Goal: Task Accomplishment & Management: Use online tool/utility

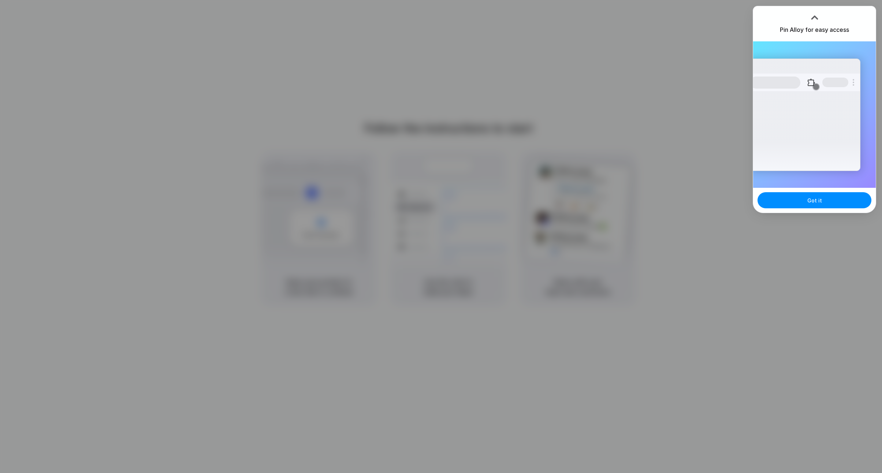
click at [814, 15] on div at bounding box center [814, 17] width 11 height 11
click at [802, 204] on button "Got it" at bounding box center [815, 200] width 114 height 16
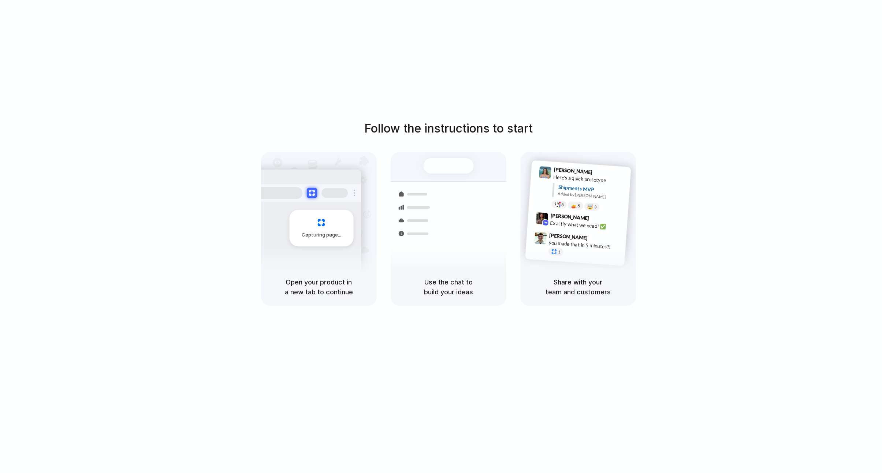
click at [432, 265] on div "Shipments" at bounding box center [409, 233] width 53 height 103
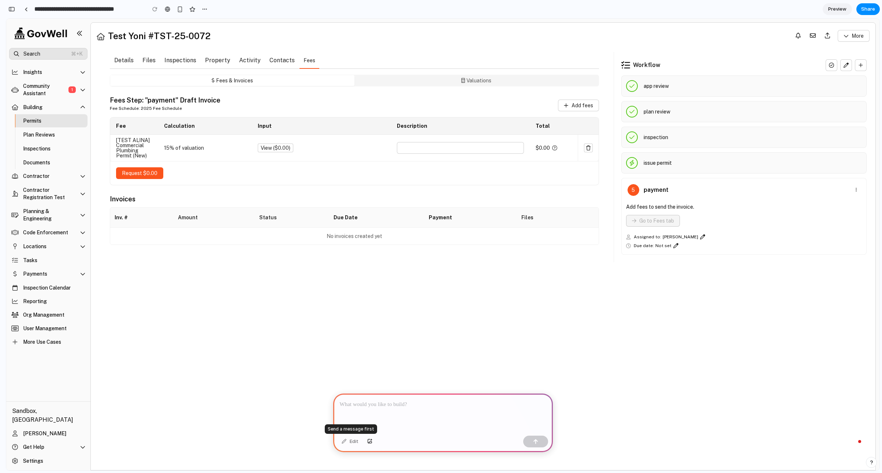
click at [350, 443] on div "Edit" at bounding box center [350, 442] width 24 height 12
click at [382, 416] on div at bounding box center [443, 413] width 220 height 39
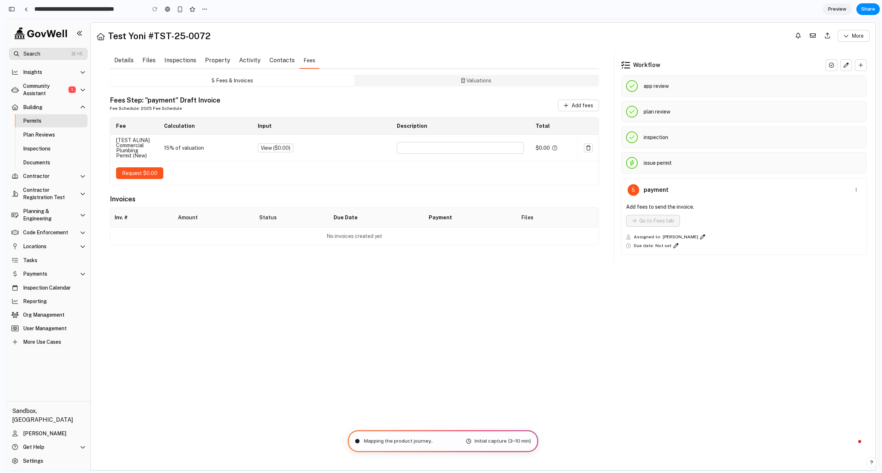
click at [277, 57] on button "Contacts" at bounding box center [282, 60] width 34 height 17
click at [507, 307] on main "Details Files Inspections Property Activity Contacts Fees Fees & Invoices Valua…" at bounding box center [483, 256] width 785 height 427
type input "**********"
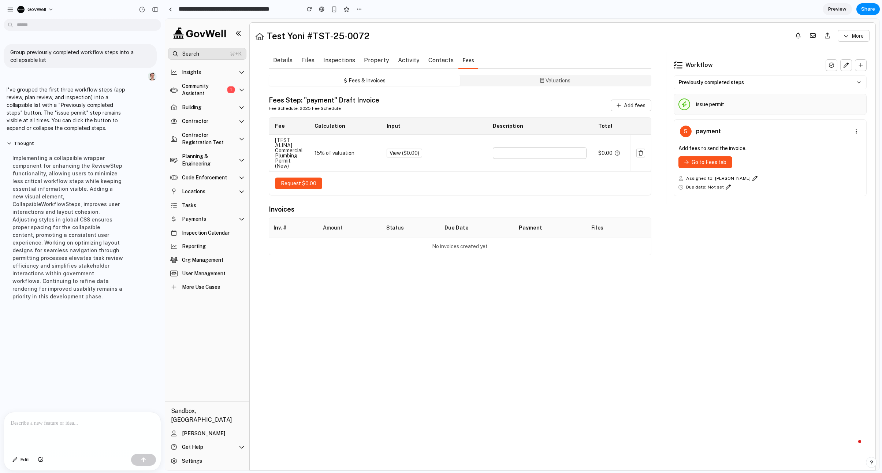
click at [728, 83] on span "Previously completed steps" at bounding box center [712, 82] width 66 height 7
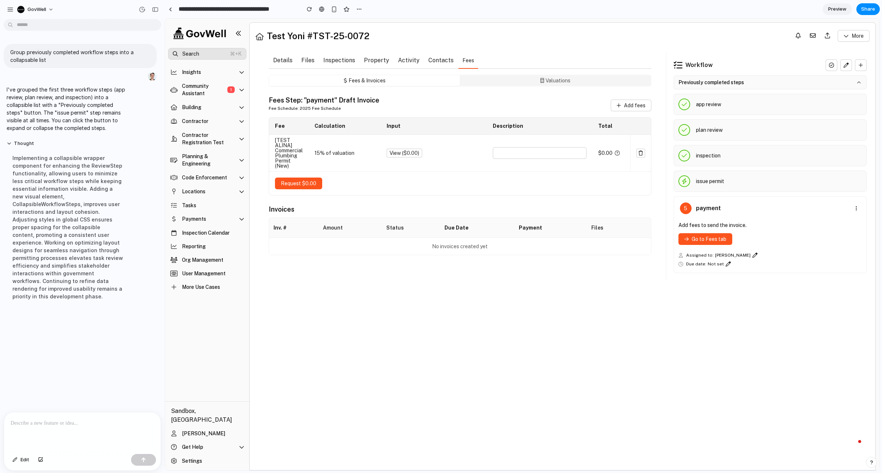
click at [733, 81] on span "Previously completed steps" at bounding box center [712, 82] width 66 height 7
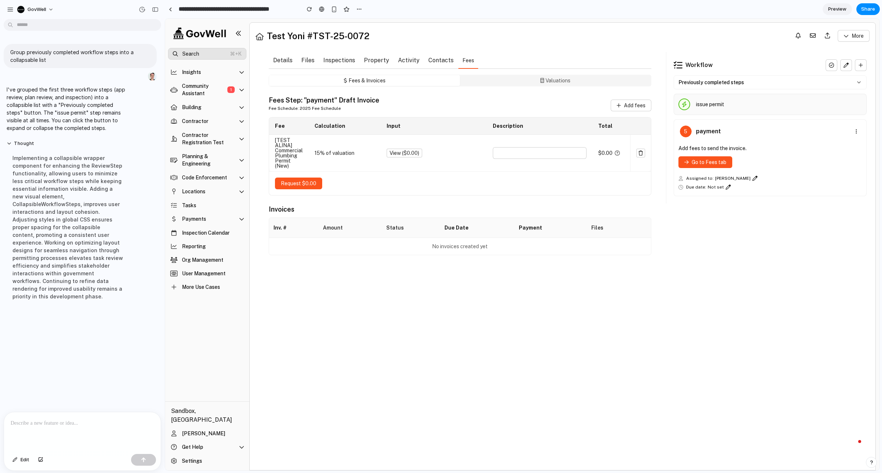
click at [733, 81] on span "Previously completed steps" at bounding box center [712, 82] width 66 height 7
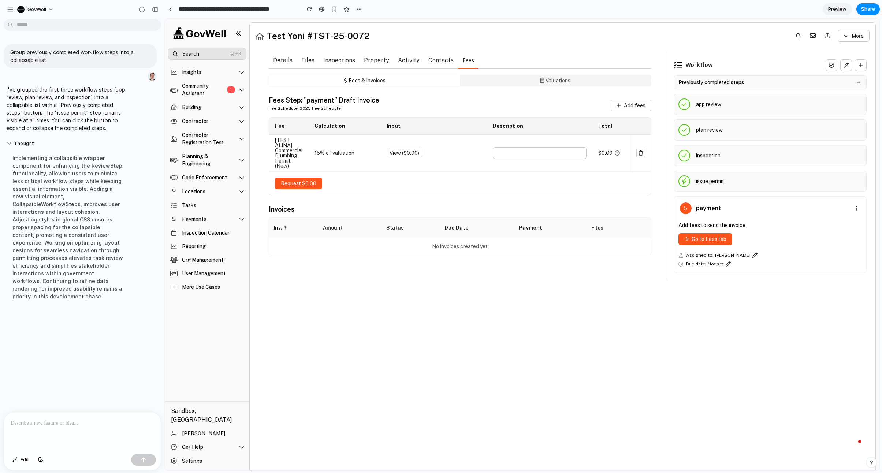
click at [733, 81] on span "Previously completed steps" at bounding box center [712, 82] width 66 height 7
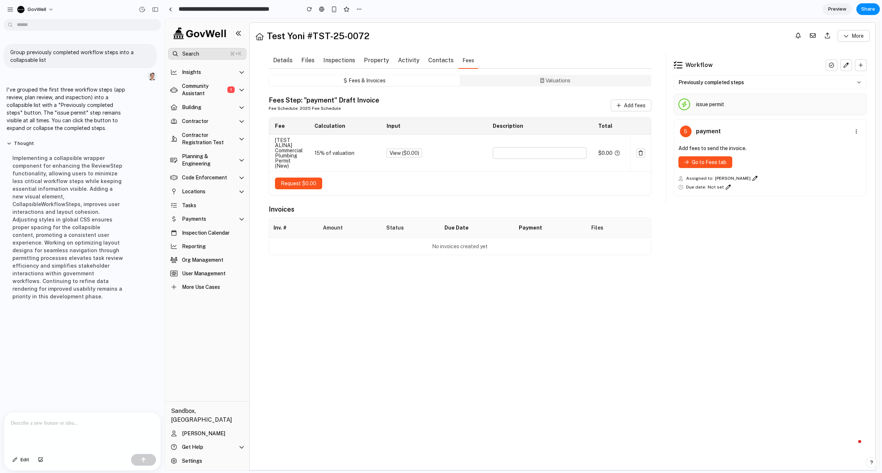
click at [704, 102] on p "issue permit" at bounding box center [710, 104] width 28 height 7
click at [725, 86] on span "Previously completed steps" at bounding box center [712, 82] width 66 height 7
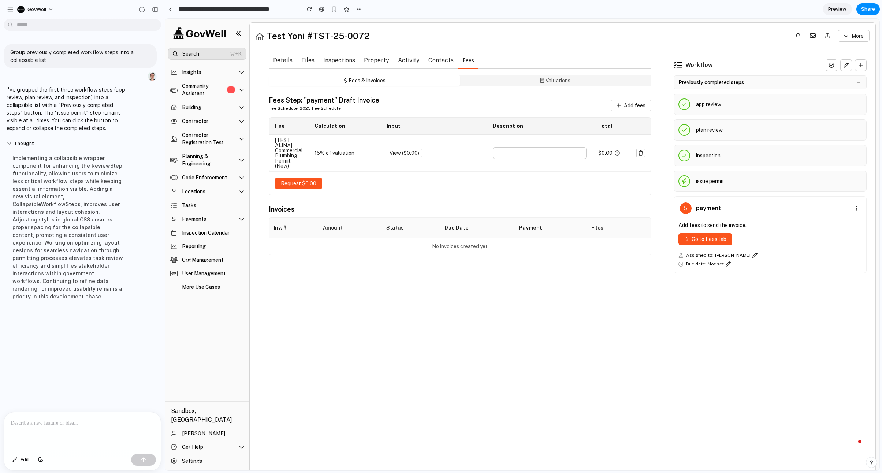
click at [725, 86] on span "Previously completed steps" at bounding box center [712, 82] width 66 height 7
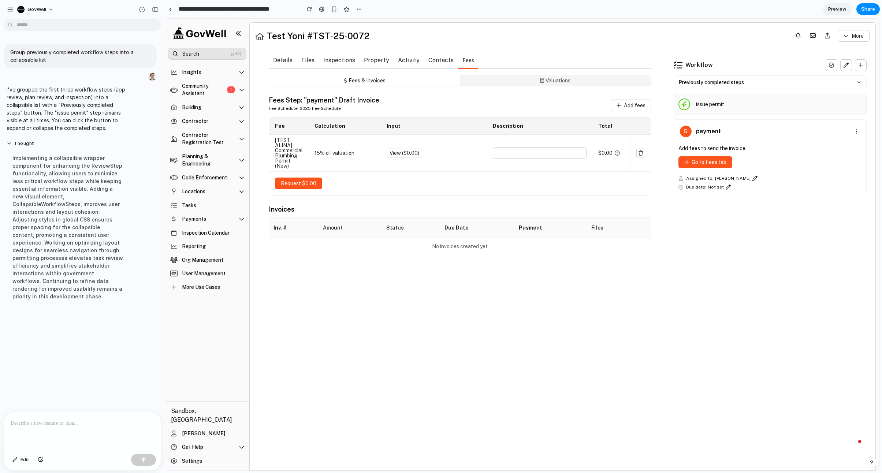
click at [725, 86] on span "Previously completed steps" at bounding box center [712, 82] width 66 height 7
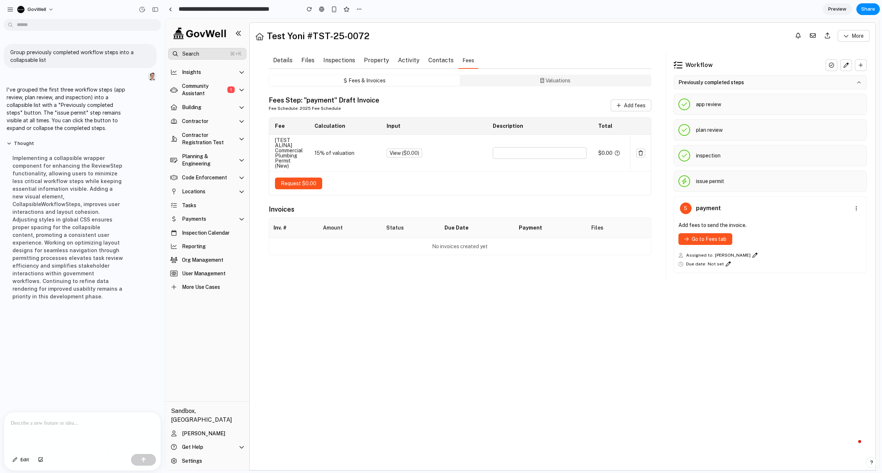
click at [725, 86] on span "Previously completed steps" at bounding box center [712, 82] width 66 height 7
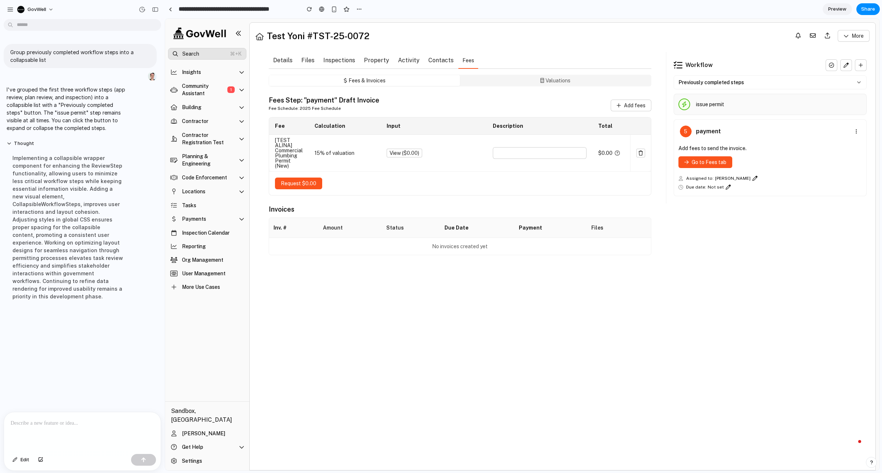
click at [80, 423] on p at bounding box center [83, 423] width 144 height 9
click at [18, 460] on button "Edit" at bounding box center [21, 460] width 24 height 12
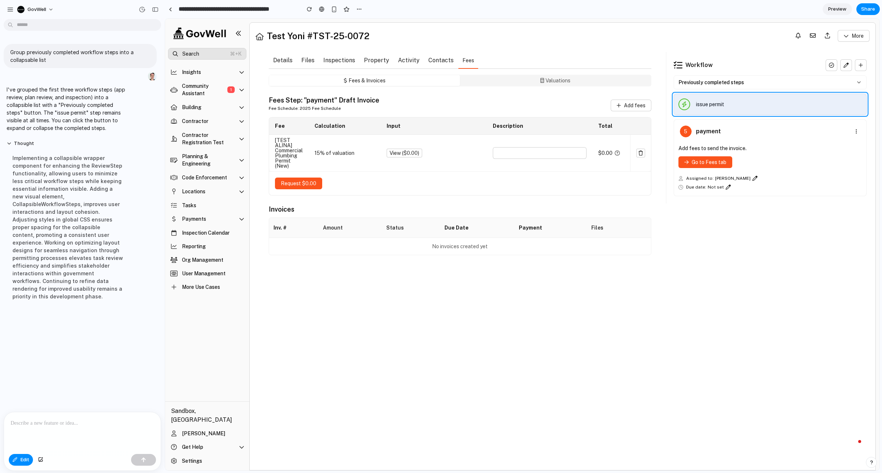
click at [720, 97] on div at bounding box center [522, 245] width 714 height 452
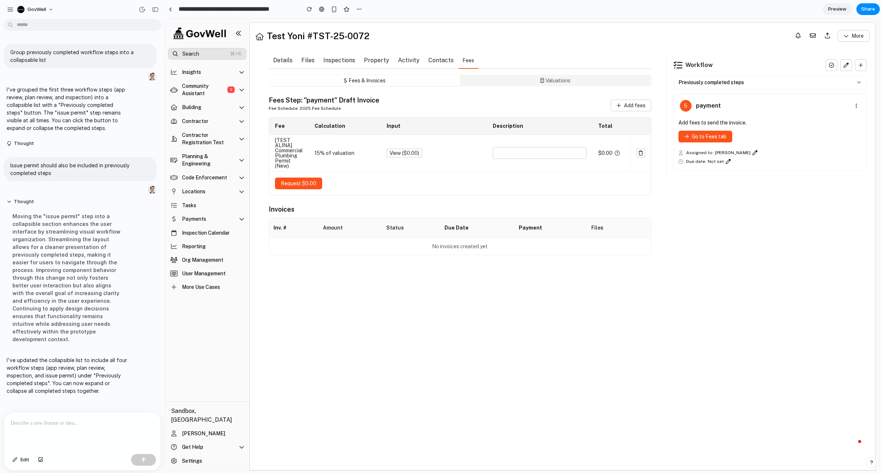
click at [863, 78] on button "Previously completed steps" at bounding box center [770, 82] width 193 height 14
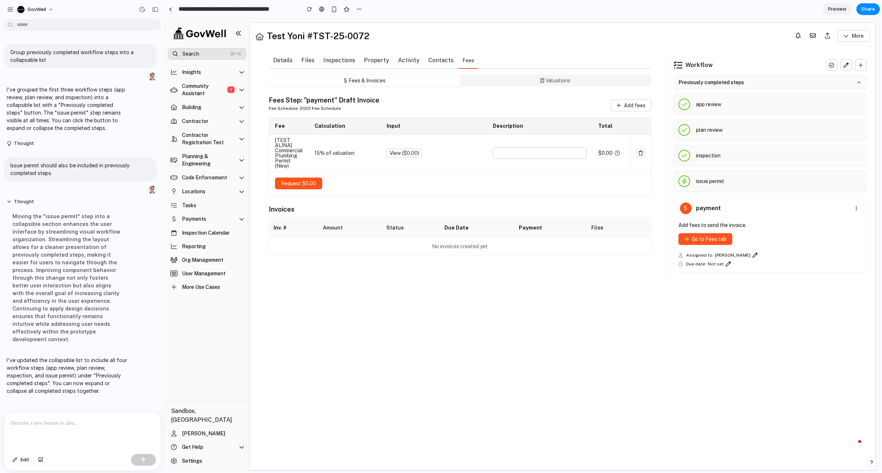
click at [859, 82] on icon at bounding box center [859, 82] width 3 height 1
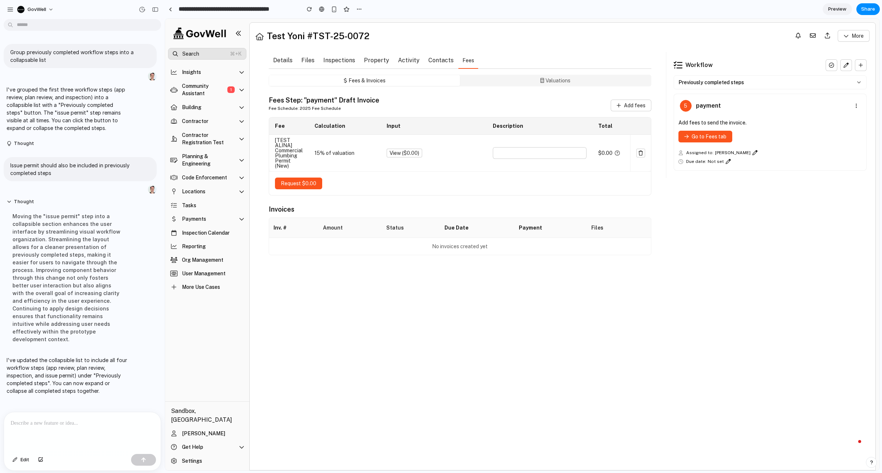
click at [859, 82] on icon at bounding box center [859, 82] width 6 height 6
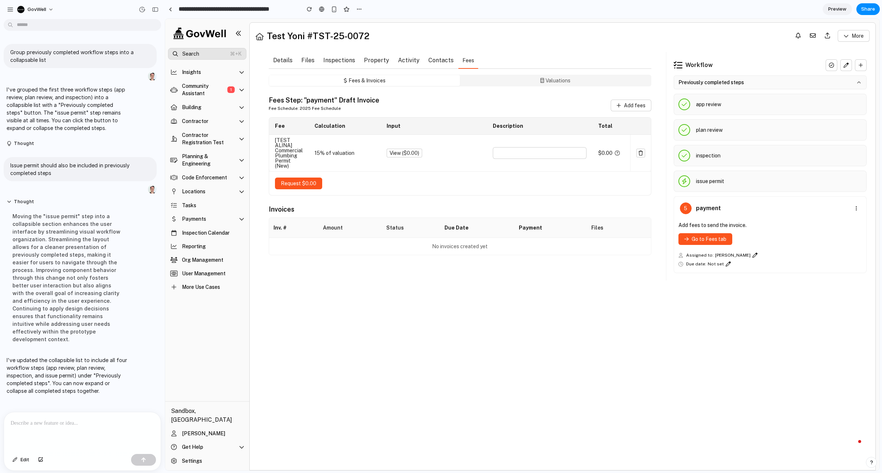
click at [859, 82] on icon at bounding box center [859, 82] width 3 height 1
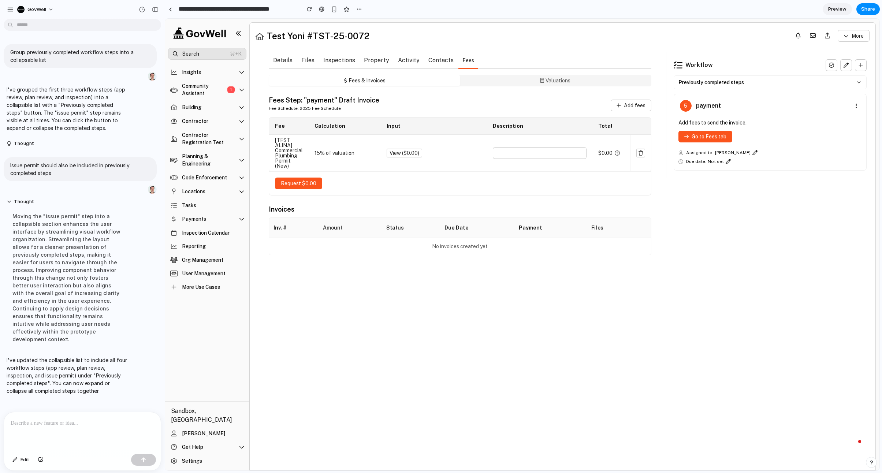
click at [859, 82] on icon at bounding box center [859, 82] width 6 height 6
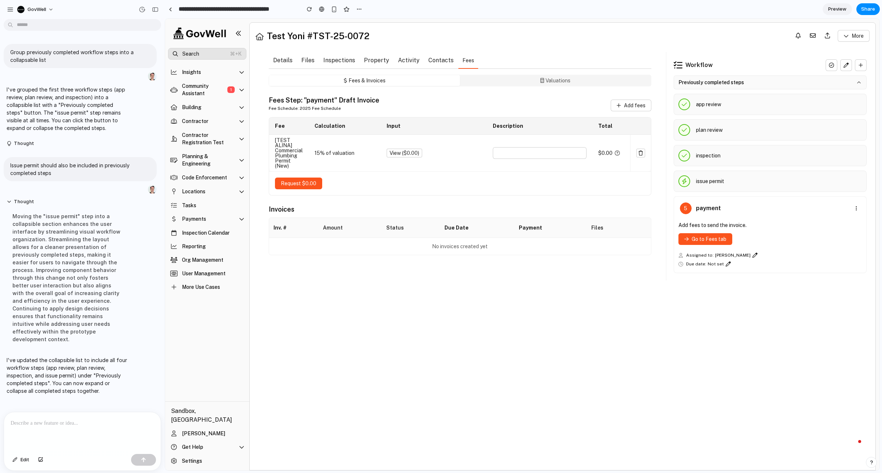
click at [859, 82] on icon at bounding box center [859, 82] width 3 height 1
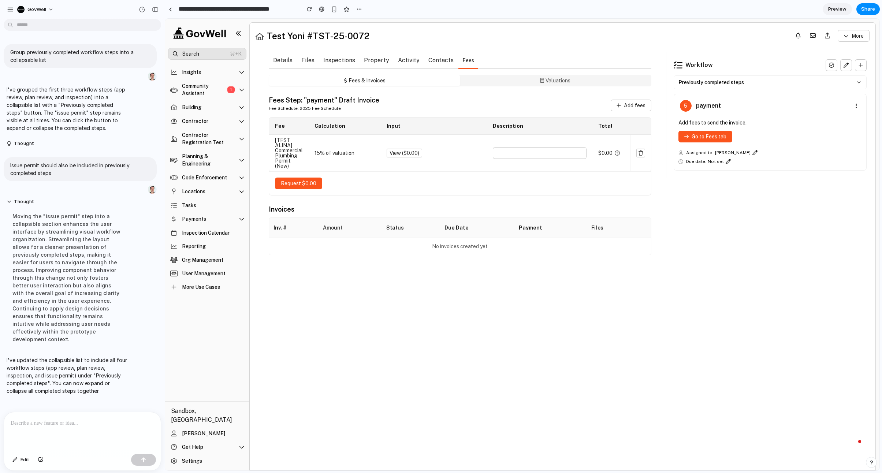
click at [859, 82] on icon at bounding box center [859, 82] width 6 height 6
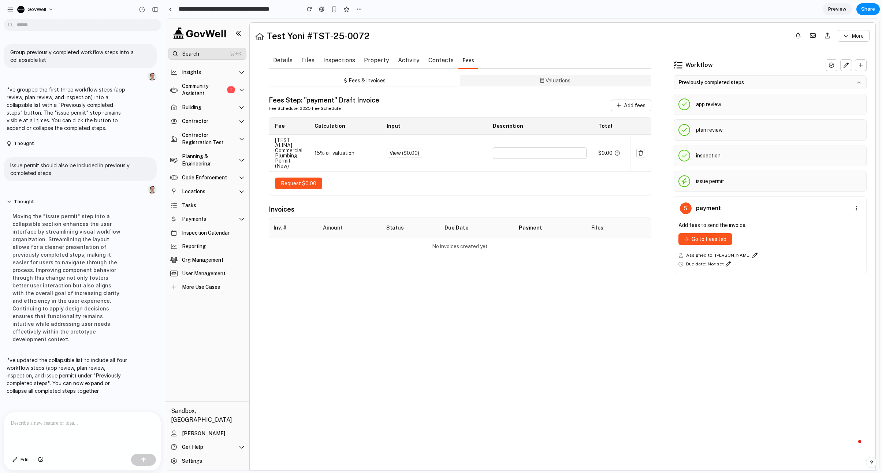
click at [859, 82] on icon at bounding box center [859, 82] width 3 height 1
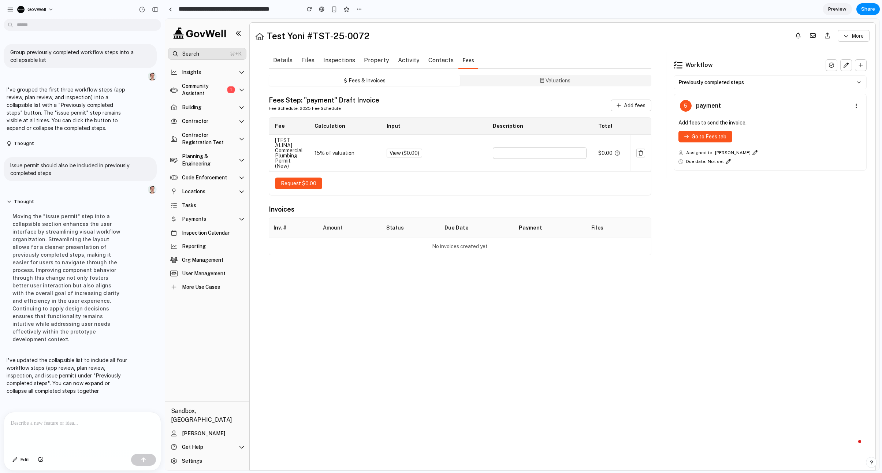
click at [638, 383] on main "Details Files Inspections Property Activity Contacts Fees Fees & Invoices Valua…" at bounding box center [563, 256] width 626 height 427
click at [354, 10] on button "button" at bounding box center [359, 9] width 11 height 11
click at [396, 8] on div "Duplicate Delete" at bounding box center [441, 236] width 882 height 473
click at [877, 8] on button "Share" at bounding box center [868, 9] width 23 height 12
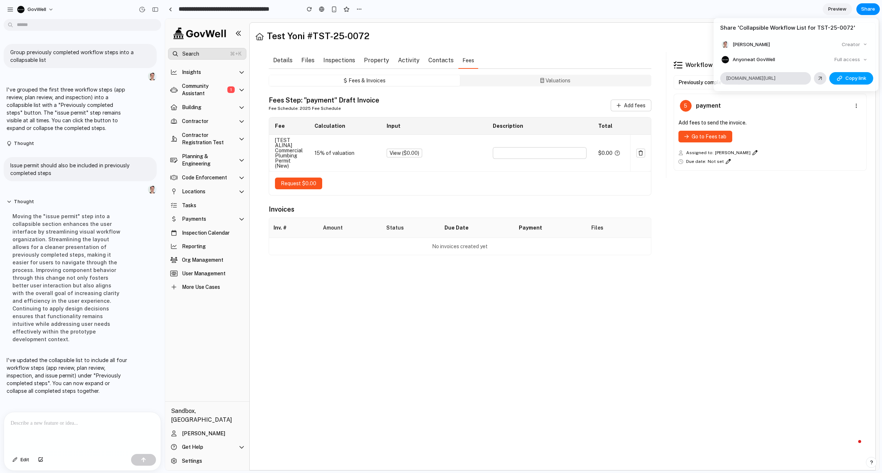
click at [846, 79] on span "Copy link" at bounding box center [856, 78] width 21 height 7
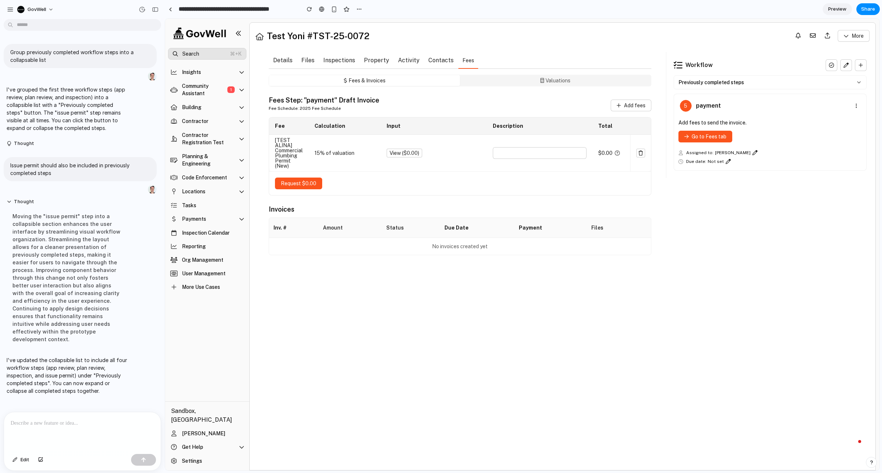
click at [772, 250] on div "Share ' Collapsible Workflow List for TST-25-0072 ' Peter Borges Creator Anyone…" at bounding box center [441, 236] width 882 height 473
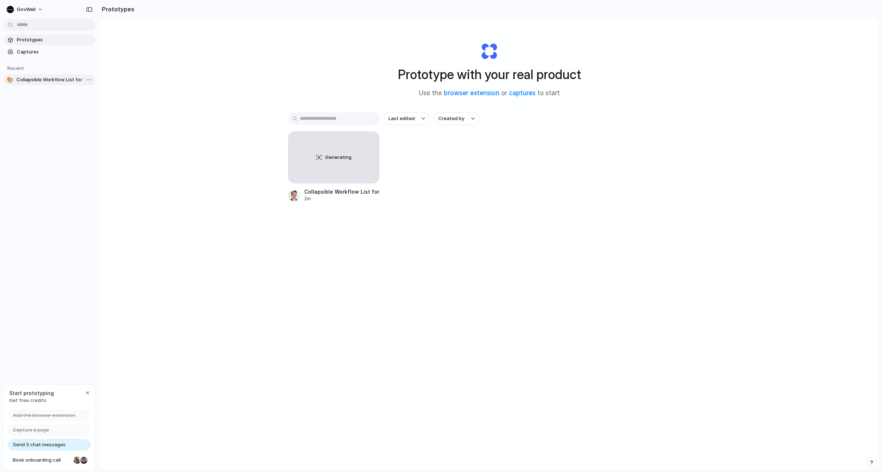
click at [41, 78] on span "Collapsible Workflow List for TST-25-0072" at bounding box center [54, 79] width 76 height 7
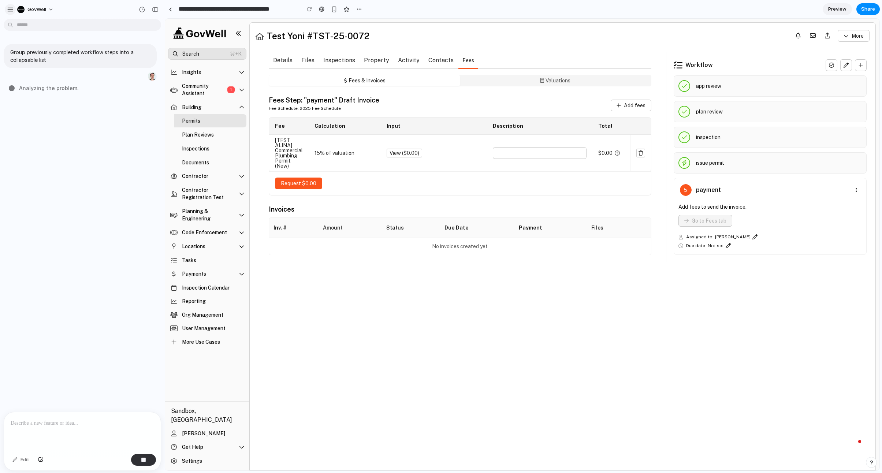
click at [12, 10] on div "button" at bounding box center [10, 9] width 7 height 7
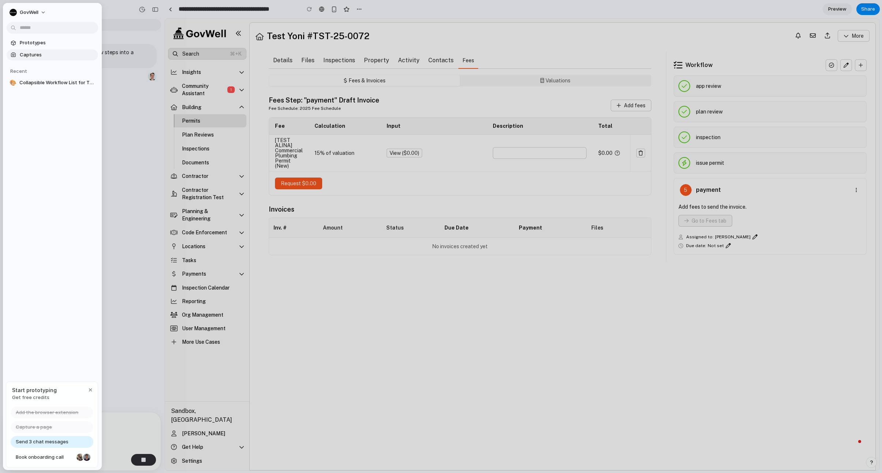
click at [40, 53] on span "Captures" at bounding box center [57, 54] width 75 height 7
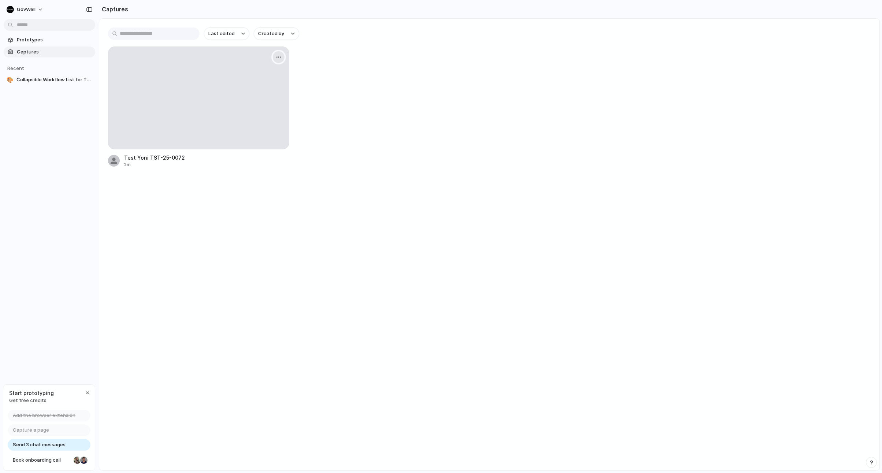
click at [275, 56] on button "button" at bounding box center [279, 57] width 12 height 12
click at [402, 209] on div "Create prototype Rename Copy link Open original page Delete" at bounding box center [441, 236] width 882 height 473
click at [637, 109] on div "Test Yoni TST-25-0072 12m" at bounding box center [489, 108] width 763 height 122
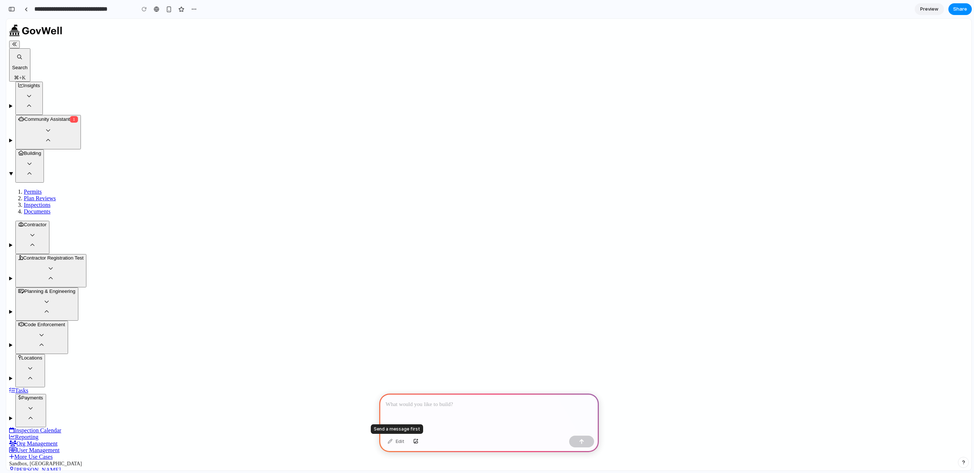
click at [397, 440] on div "Edit" at bounding box center [396, 442] width 24 height 12
click at [433, 407] on p at bounding box center [489, 404] width 207 height 9
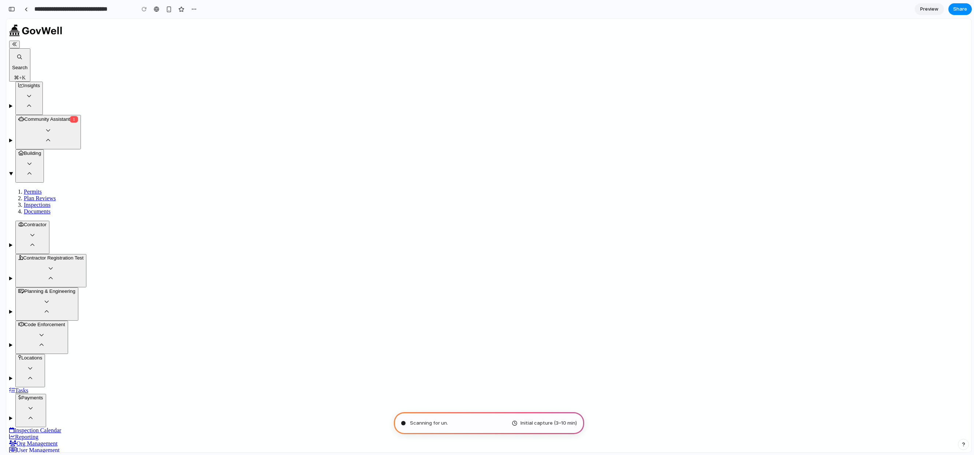
type input "**********"
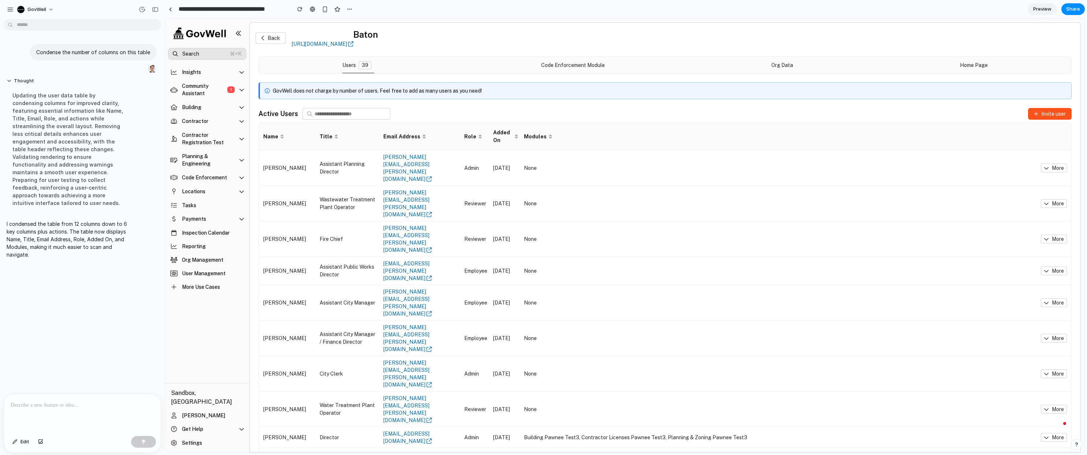
click at [119, 406] on p at bounding box center [83, 405] width 144 height 9
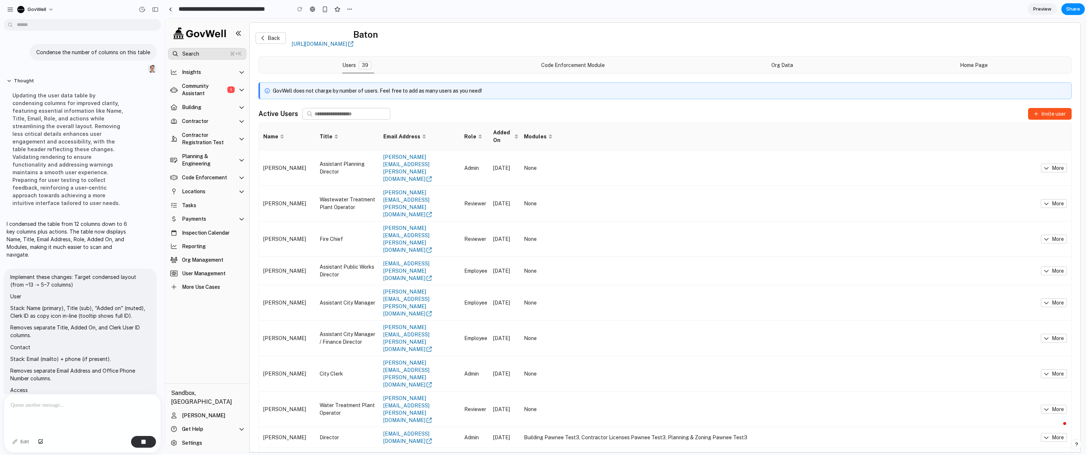
scroll to position [931, 0]
